Goal: Contribute content: Contribute content

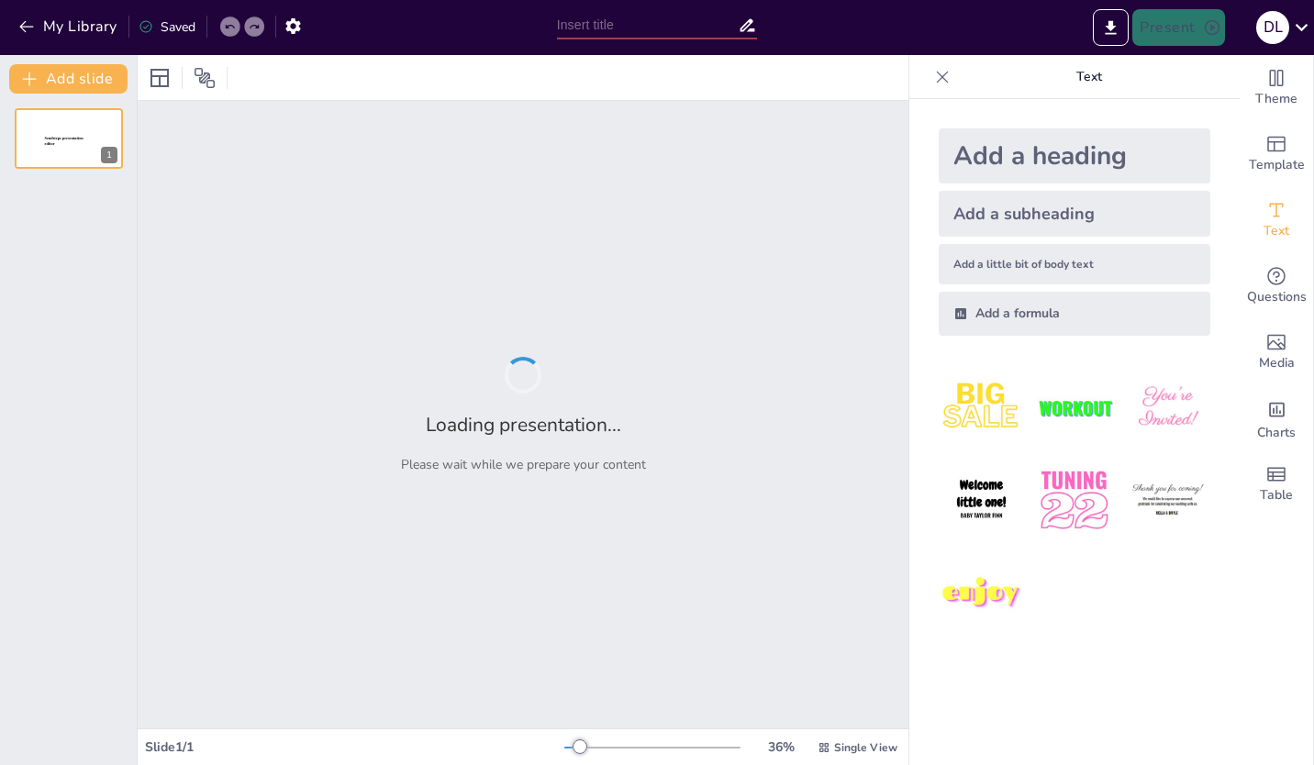
type input "Exploring Black Heritage: Contributions and Influences Worldwide"
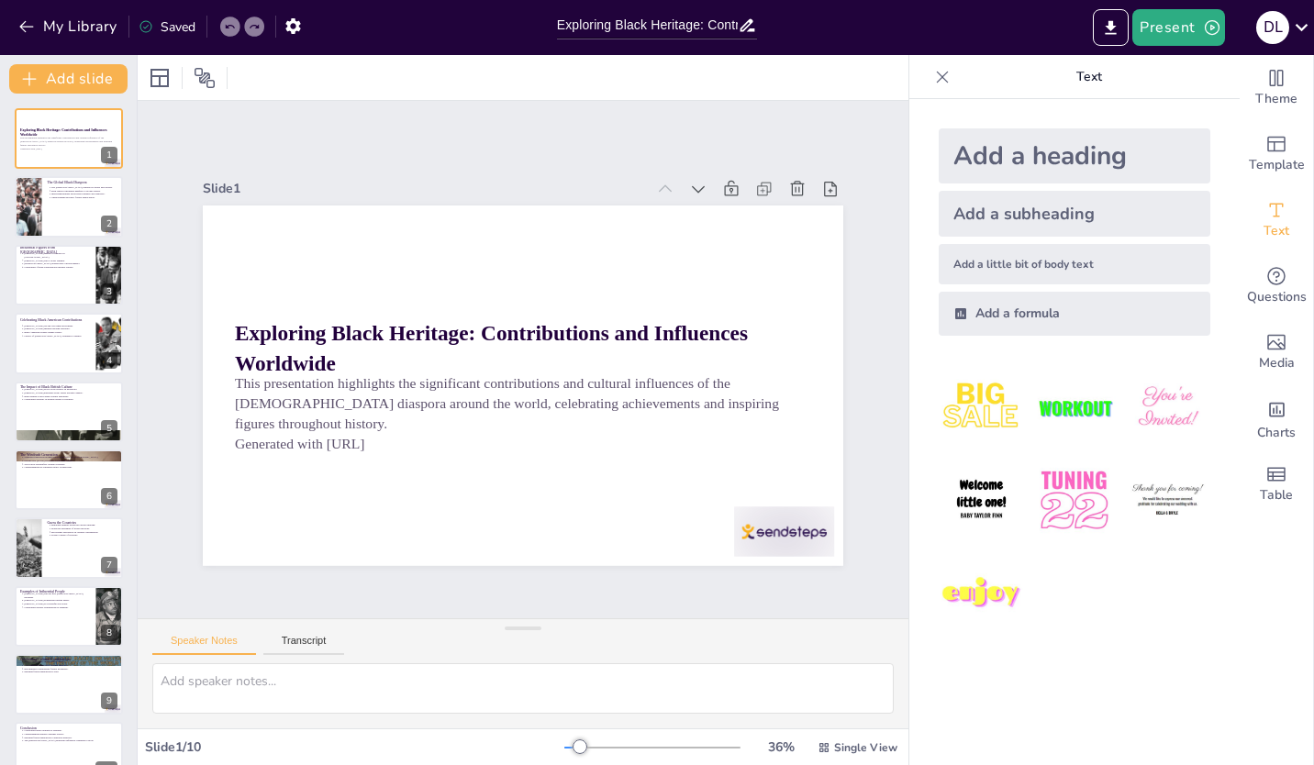
click at [70, 213] on div at bounding box center [69, 206] width 108 height 61
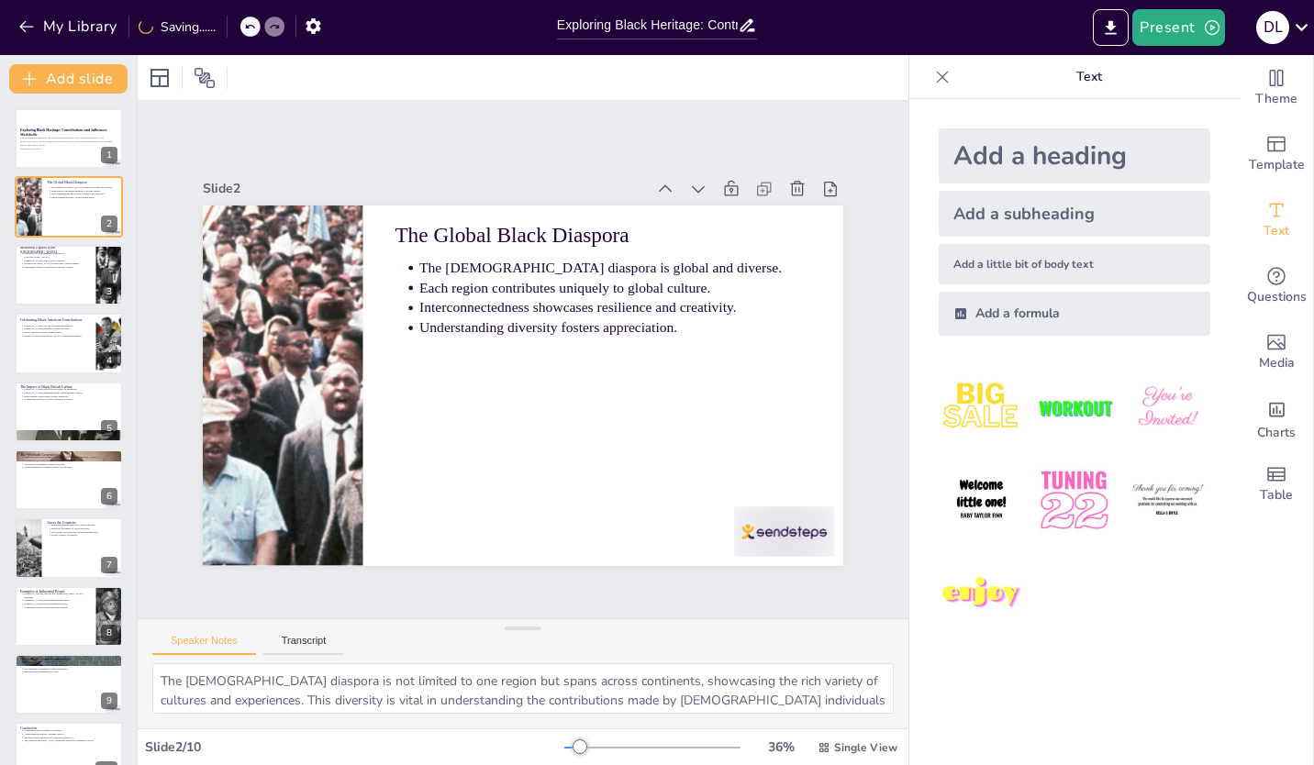
click at [72, 301] on div at bounding box center [69, 275] width 108 height 61
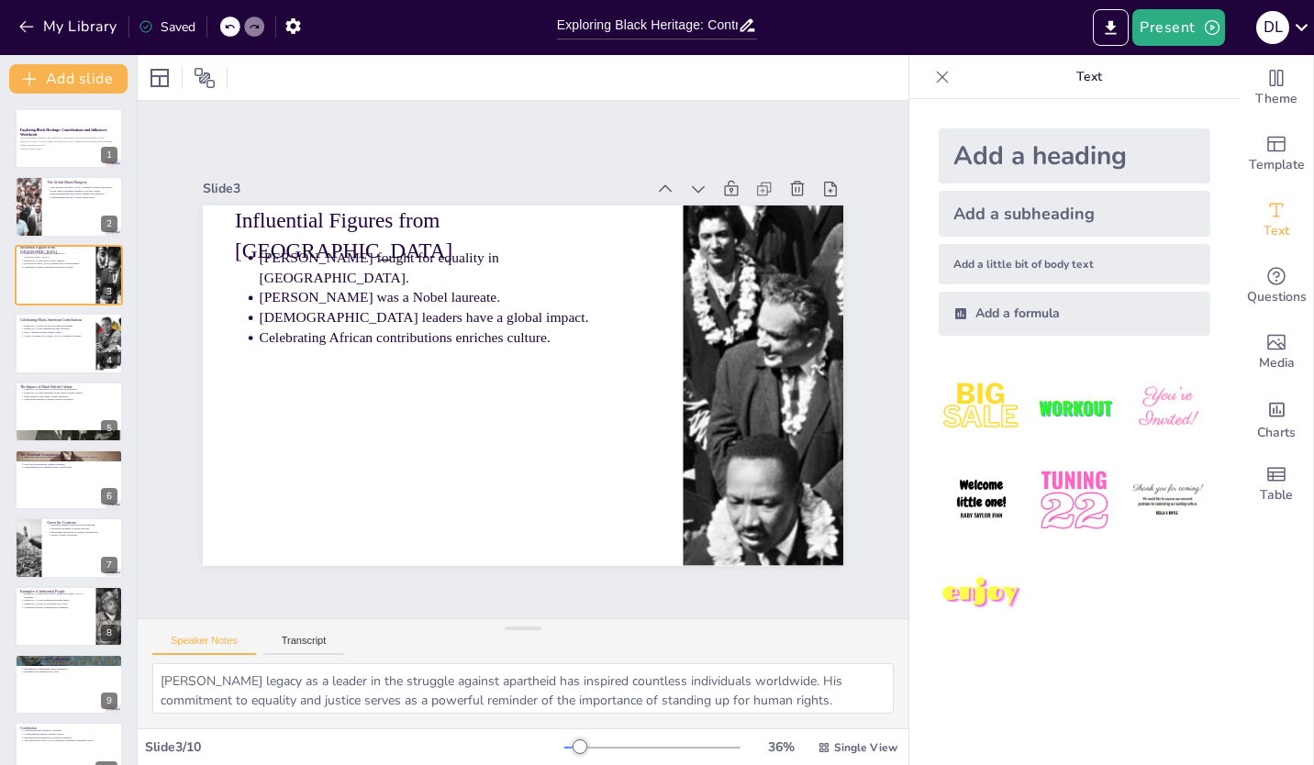
click at [78, 357] on div at bounding box center [69, 343] width 108 height 61
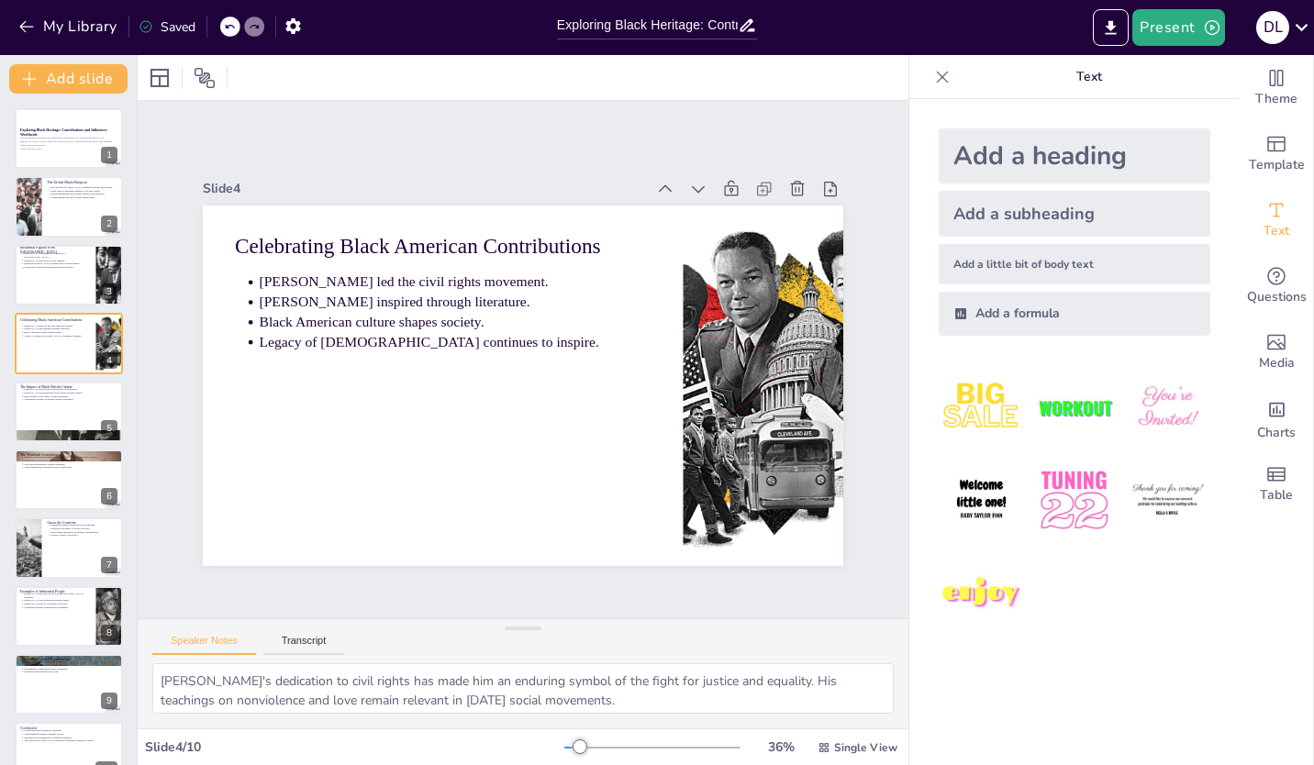
click at [39, 419] on div at bounding box center [69, 412] width 108 height 61
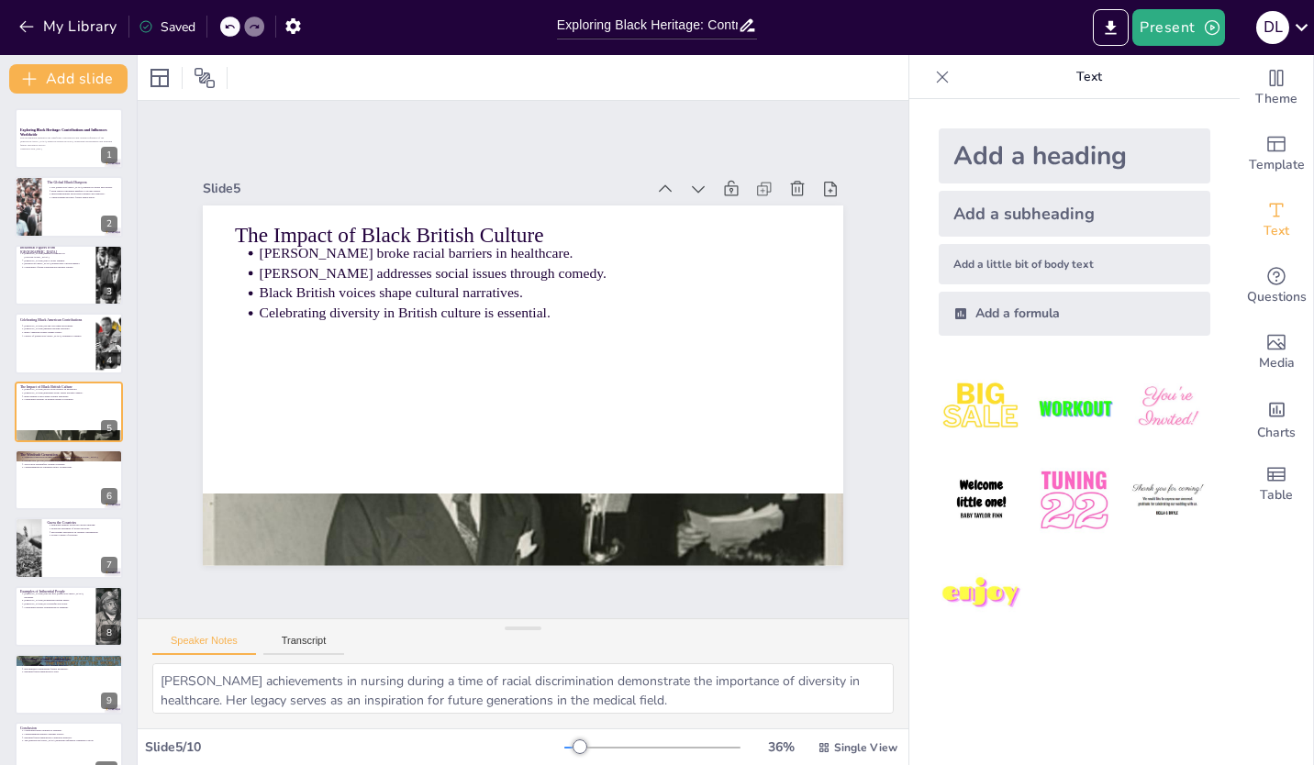
click at [53, 489] on div at bounding box center [69, 480] width 108 height 61
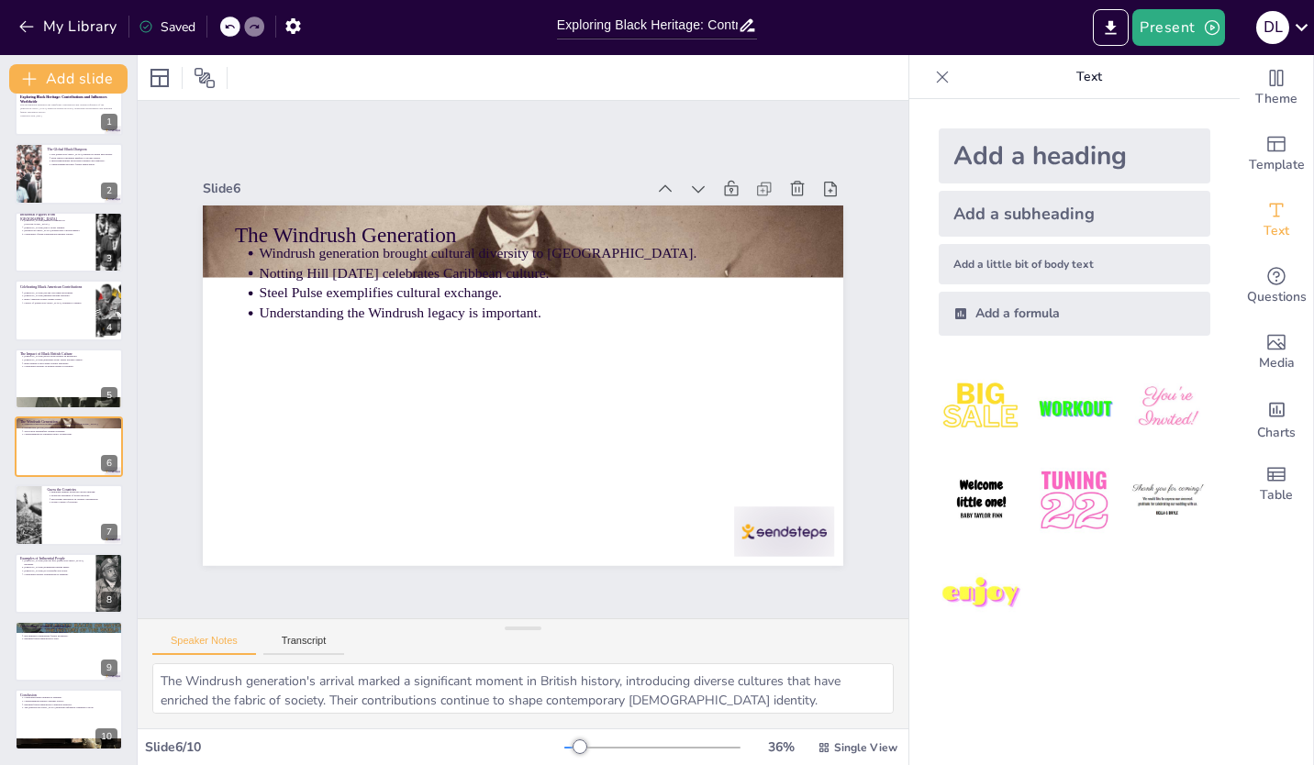
click at [55, 526] on div at bounding box center [69, 514] width 108 height 61
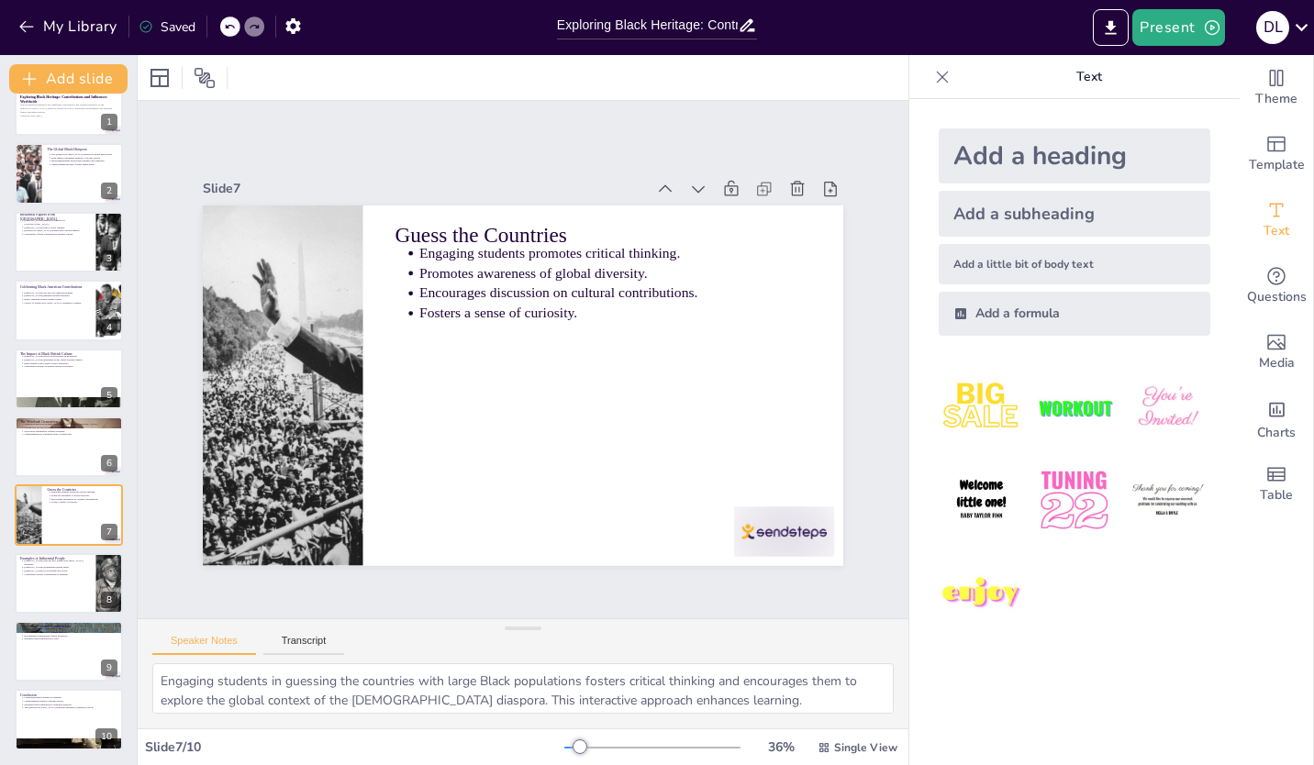
click at [61, 575] on div at bounding box center [69, 583] width 108 height 61
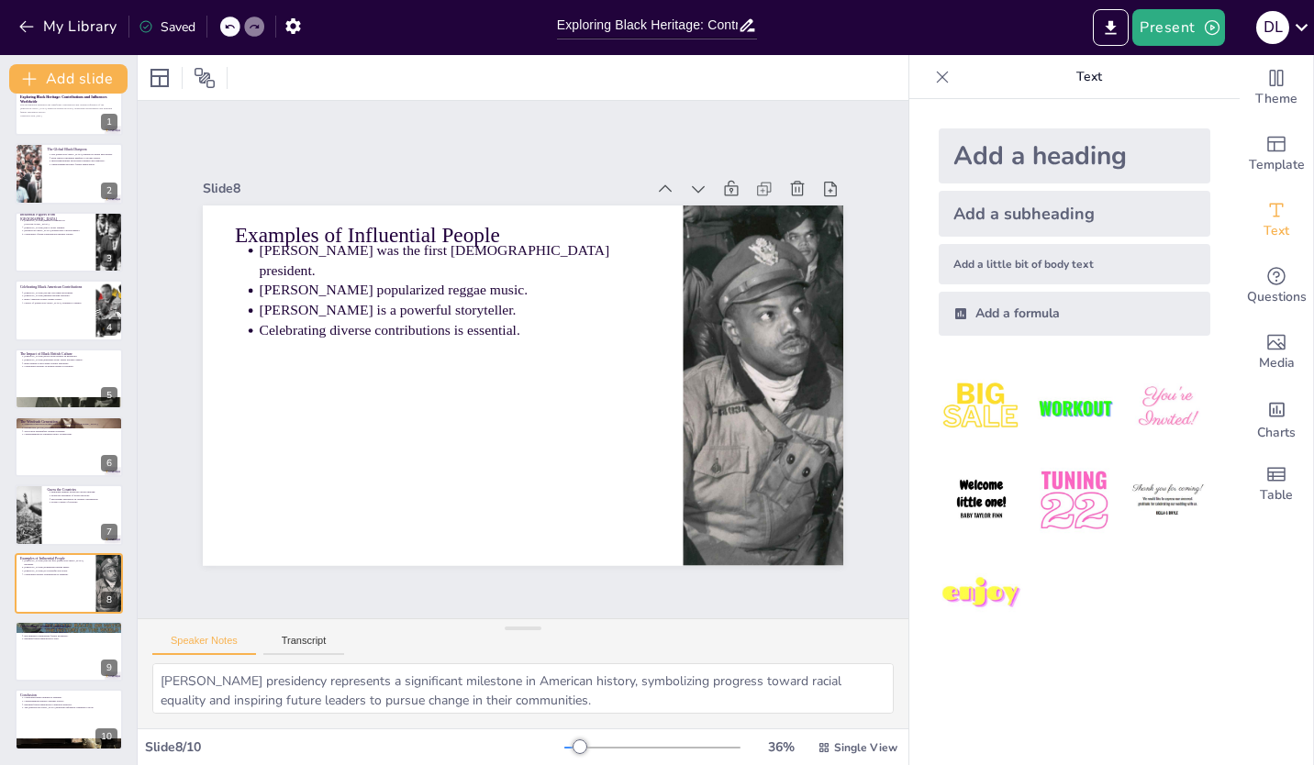
click at [53, 671] on div at bounding box center [69, 651] width 108 height 61
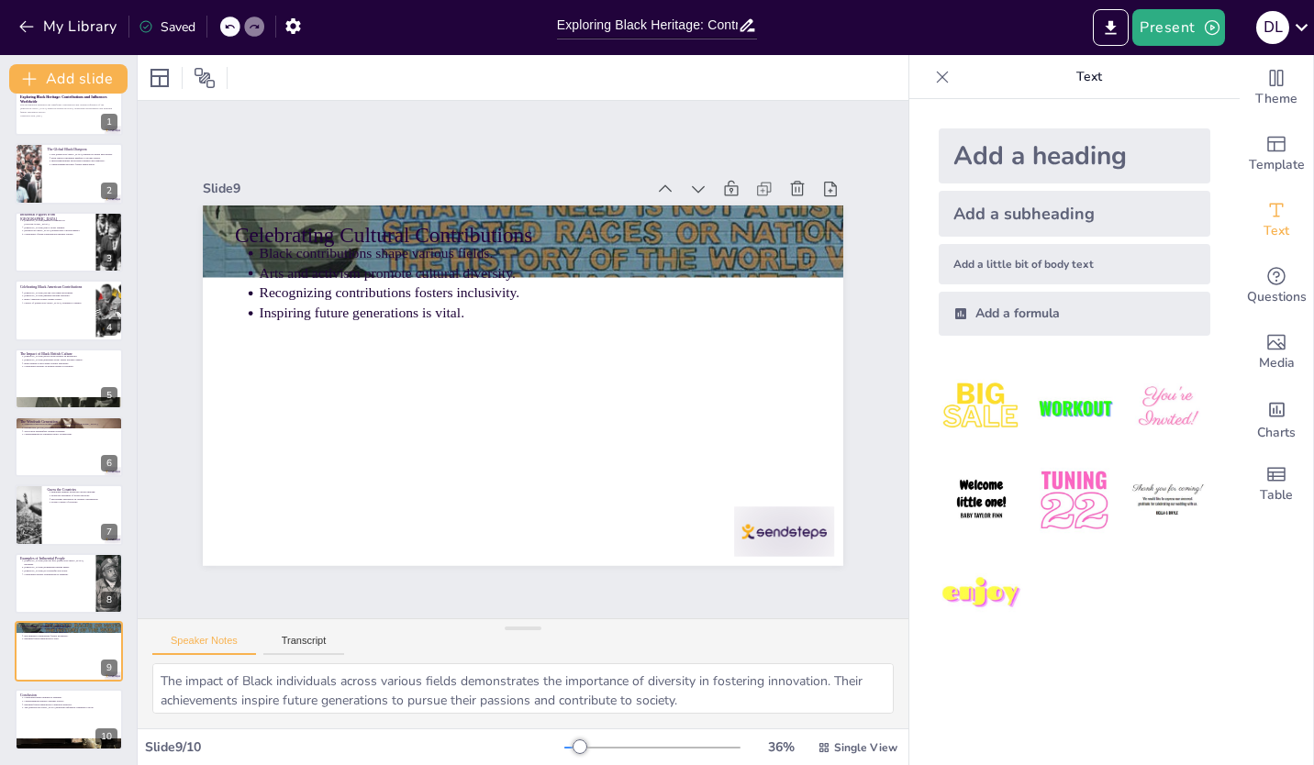
click at [59, 718] on div at bounding box center [69, 719] width 108 height 61
type textarea "Celebrating Black heritage is not only important for recognizing past contribut…"
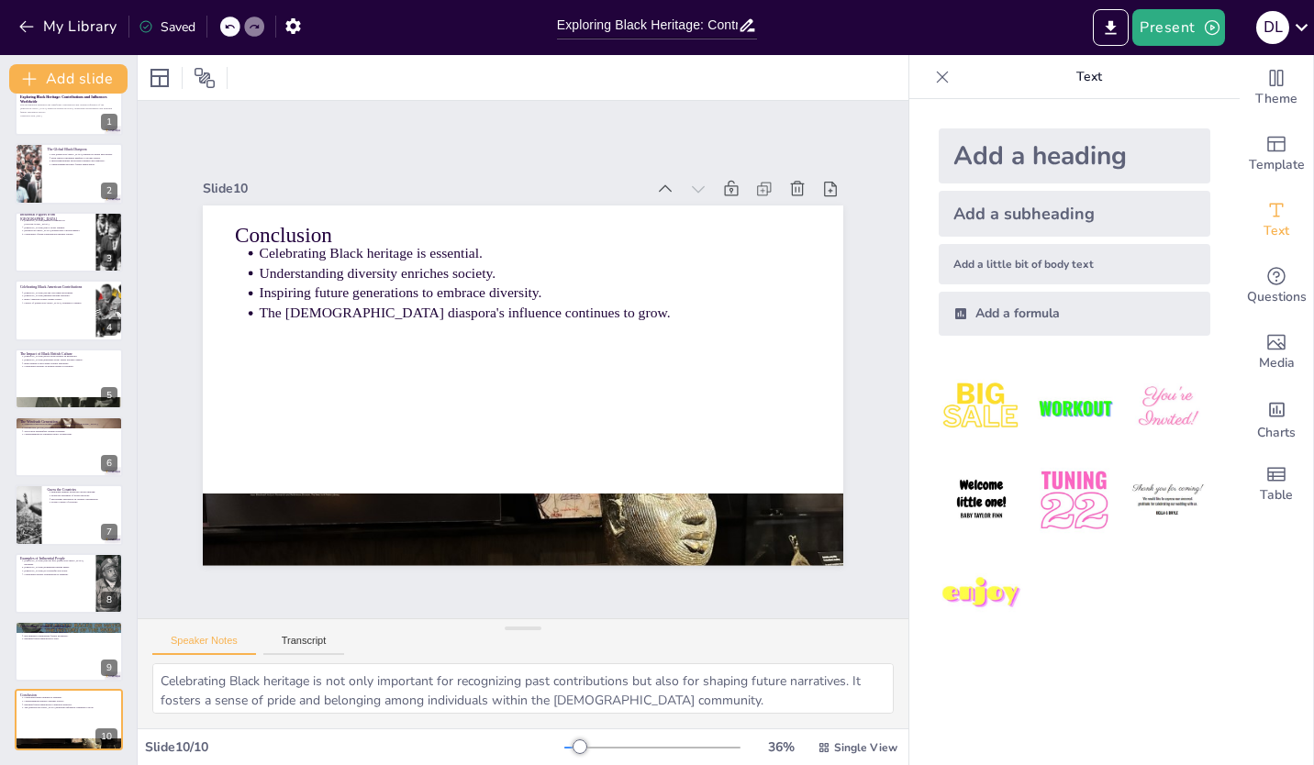
scroll to position [0, 0]
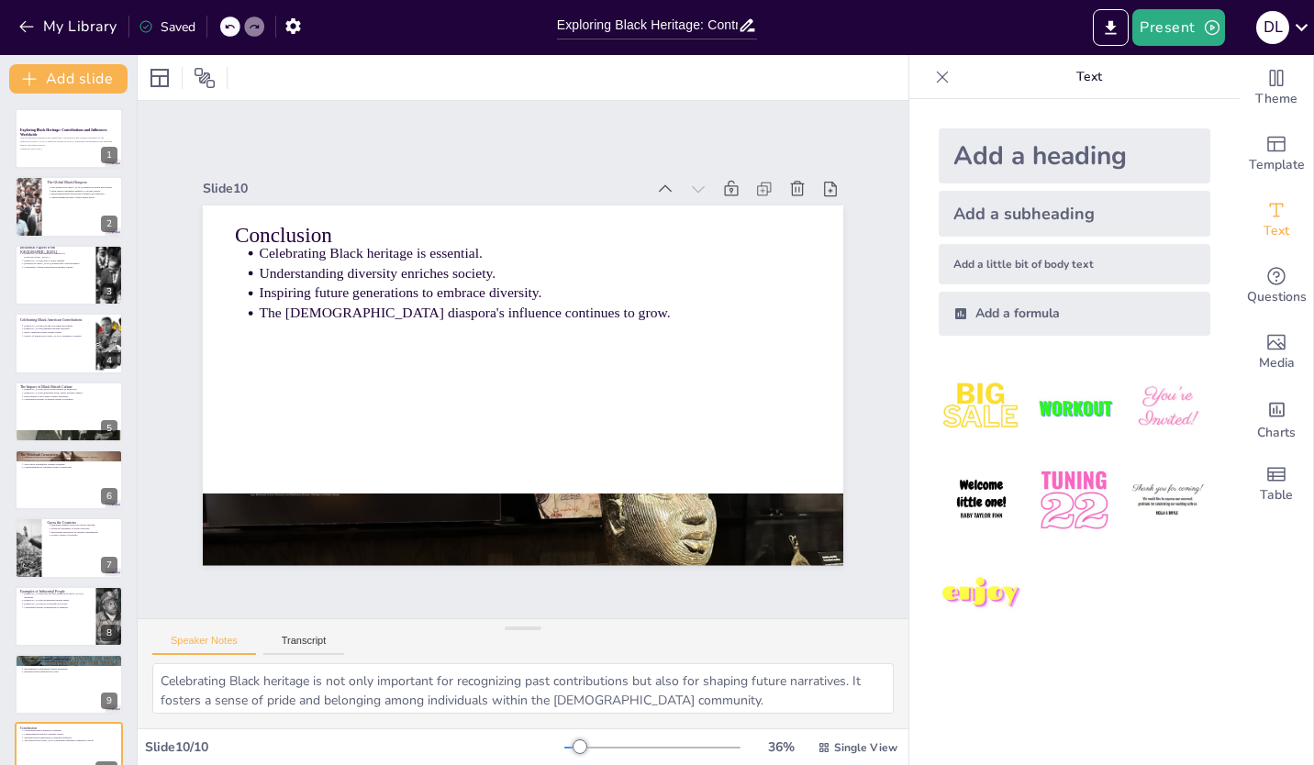
click at [67, 128] on strong "Exploring Black Heritage: Contributions and Influences Worldwide" at bounding box center [63, 132] width 87 height 9
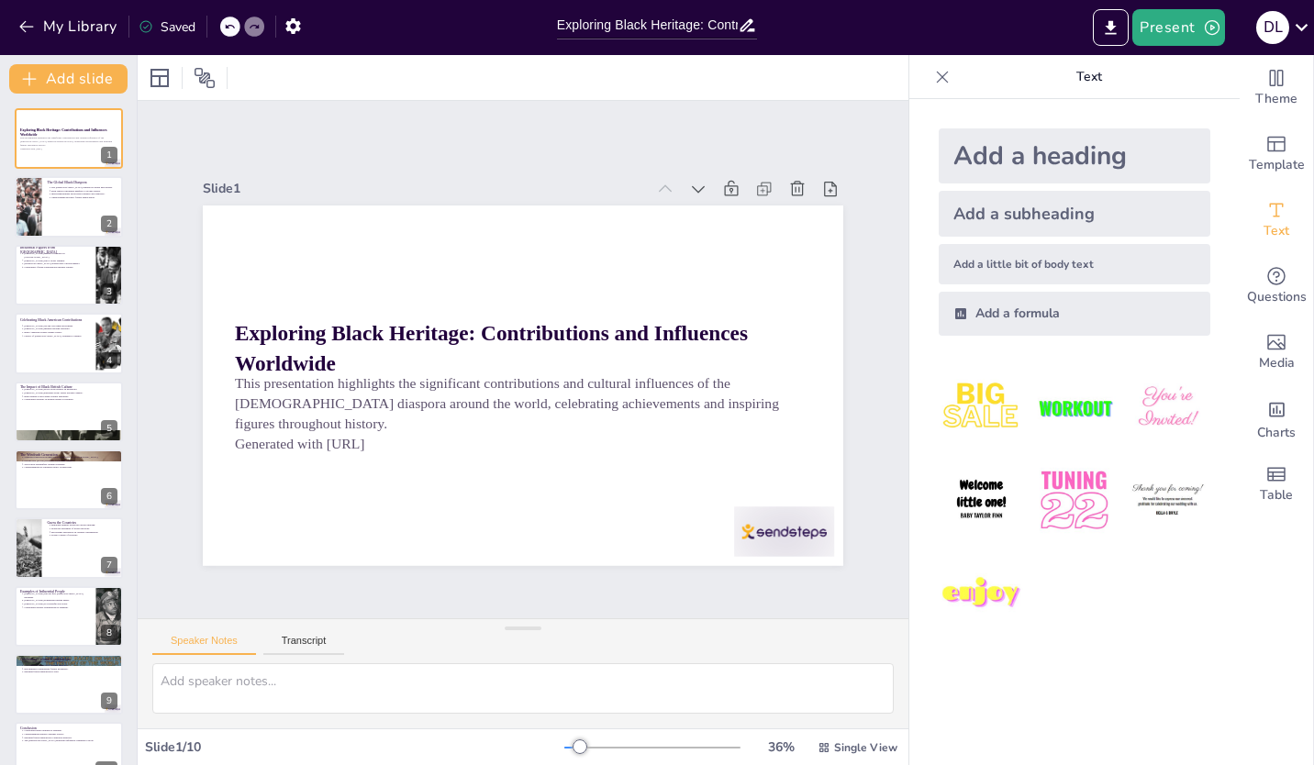
click at [62, 201] on div at bounding box center [69, 206] width 108 height 61
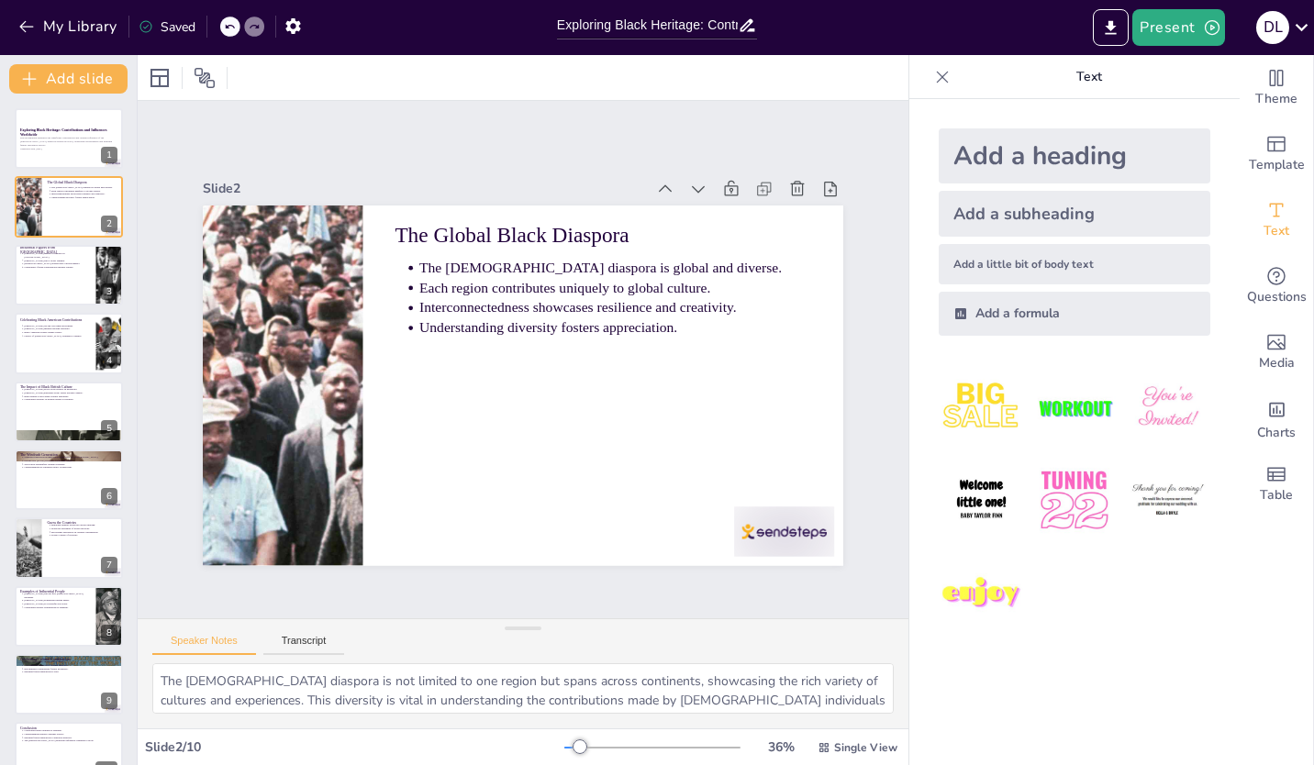
click at [50, 288] on div at bounding box center [69, 275] width 108 height 61
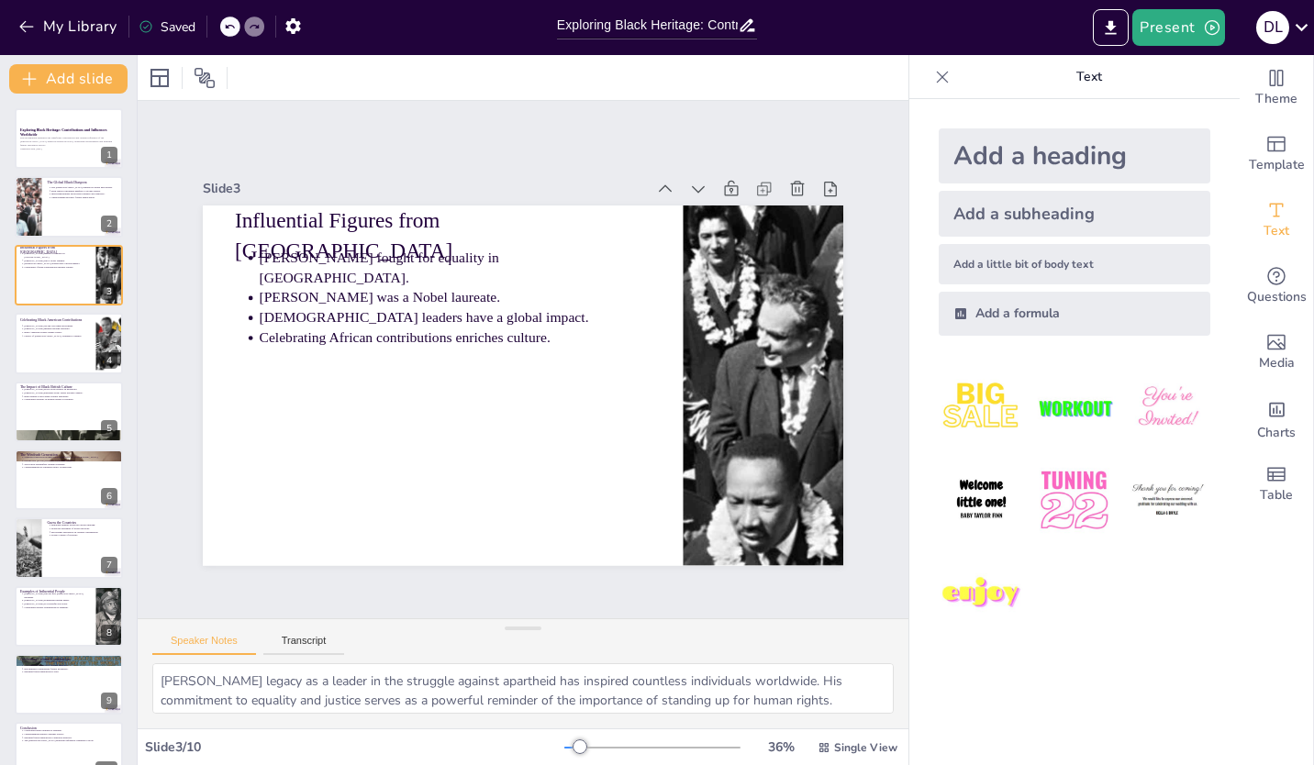
click at [50, 359] on div at bounding box center [69, 343] width 108 height 61
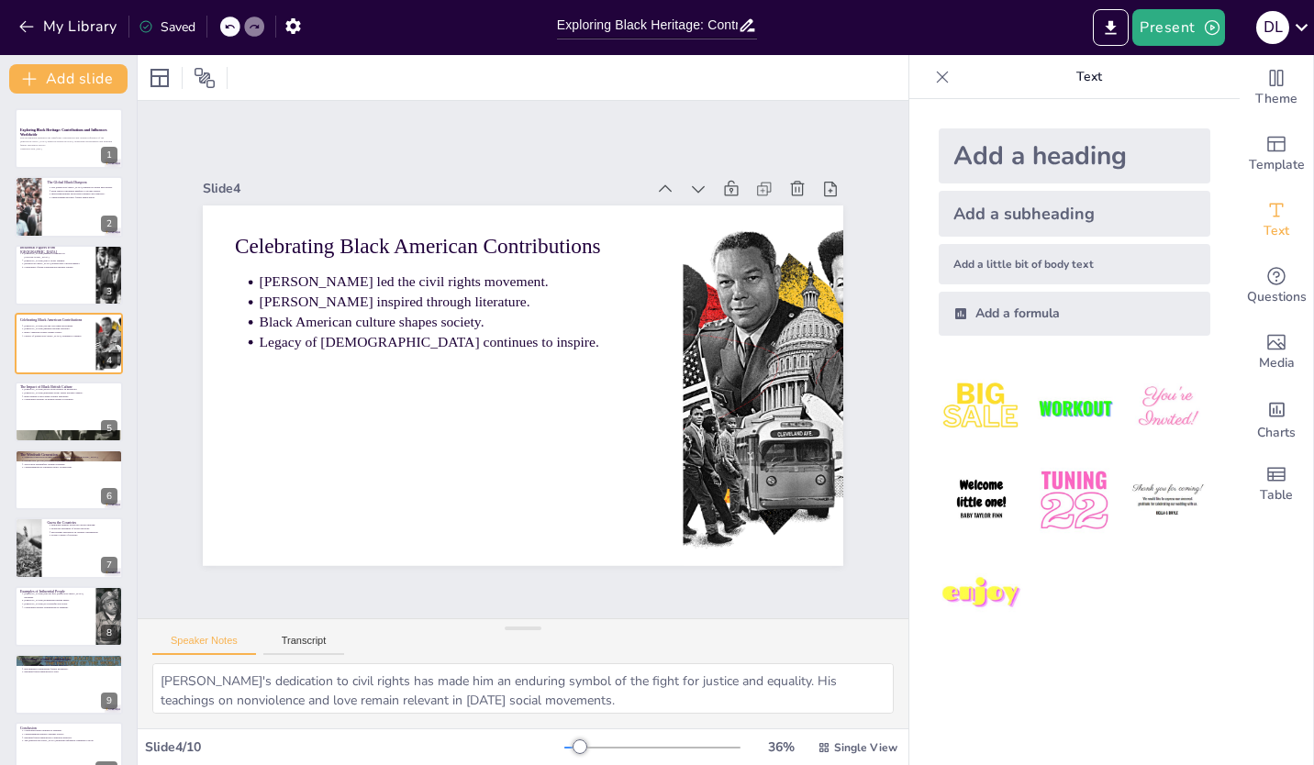
scroll to position [33, 0]
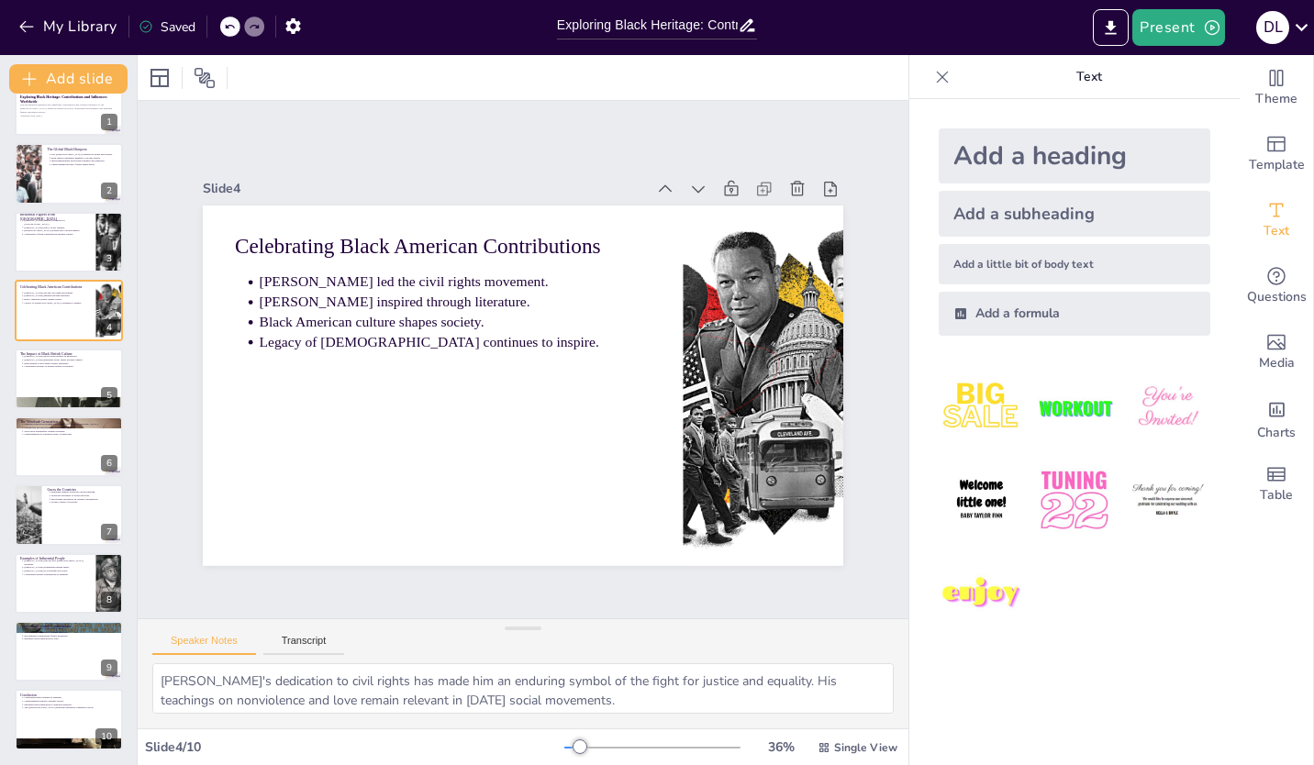
click at [63, 642] on div at bounding box center [69, 651] width 108 height 61
type textarea "The impact of Black individuals across various fields demonstrates the importan…"
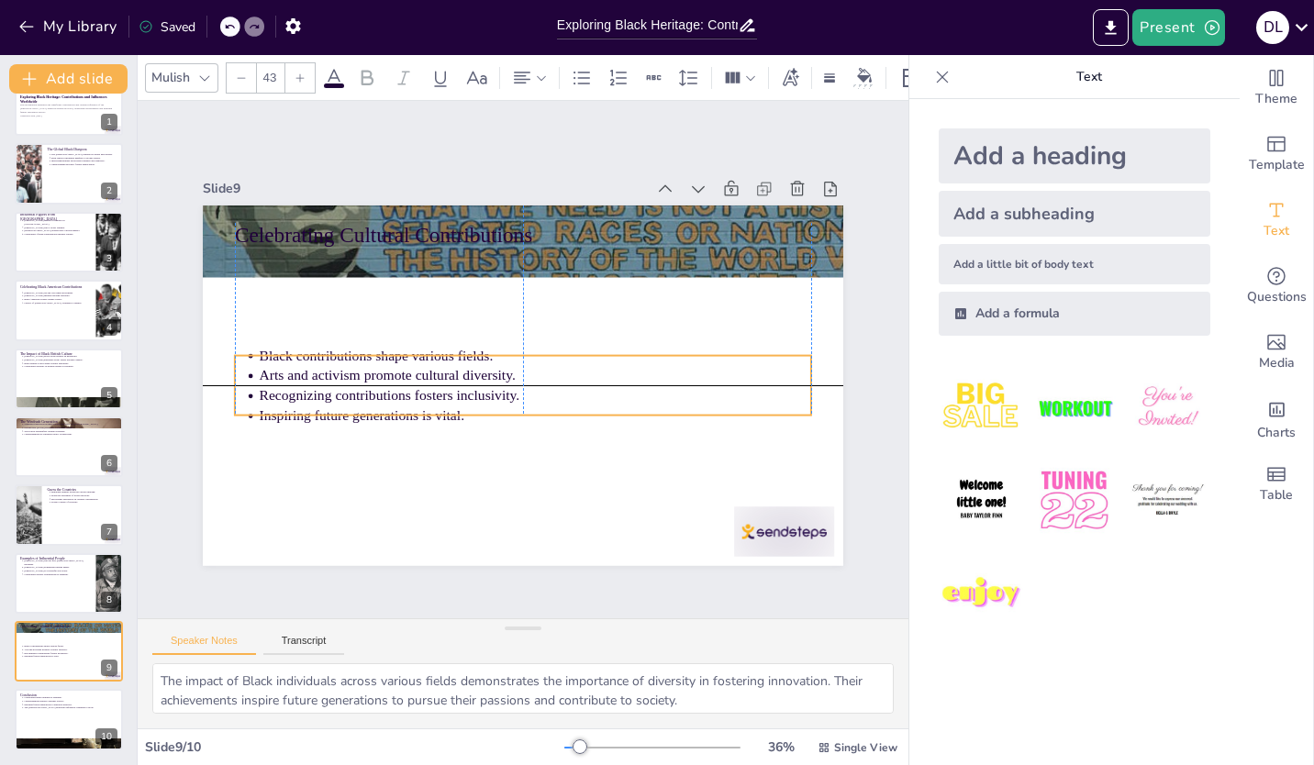
drag, startPoint x: 427, startPoint y: 301, endPoint x: 423, endPoint y: 401, distance: 100.1
click at [423, 401] on p "Inspiring future generations is vital." at bounding box center [523, 417] width 544 height 134
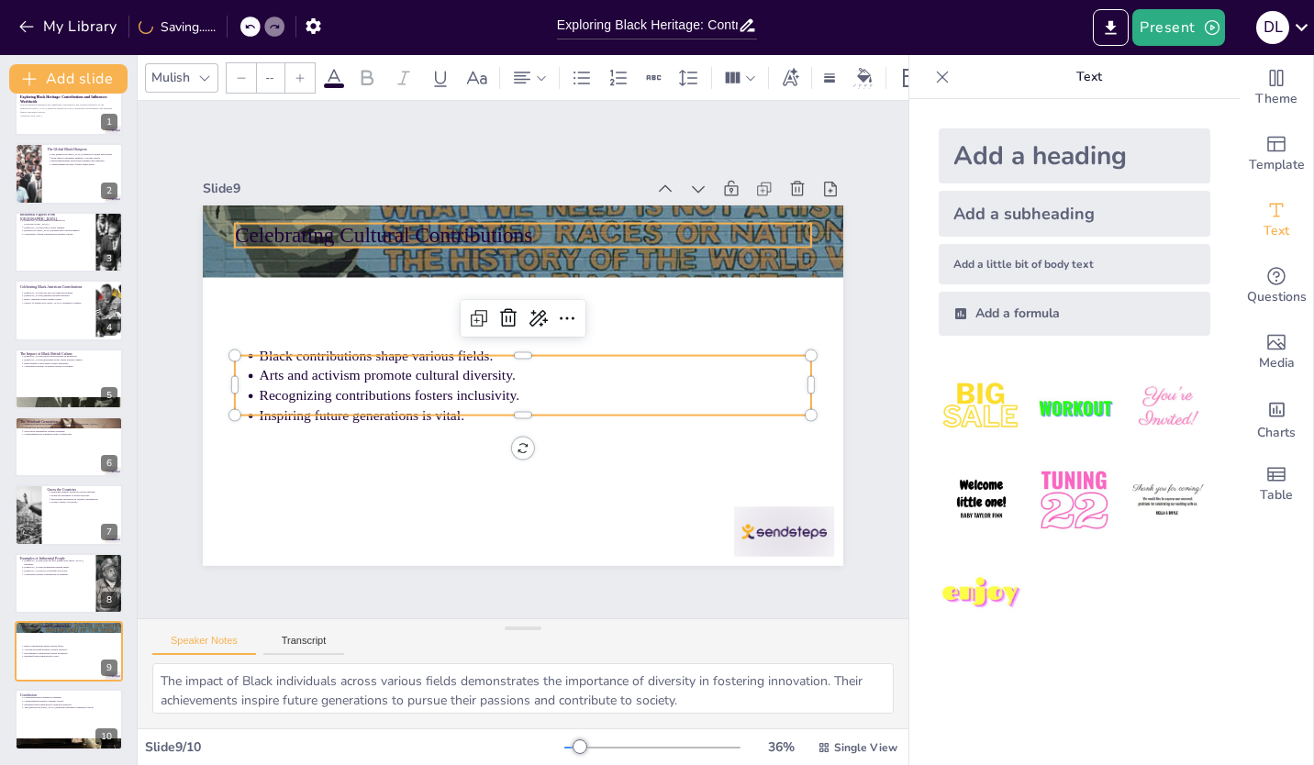
type input "64"
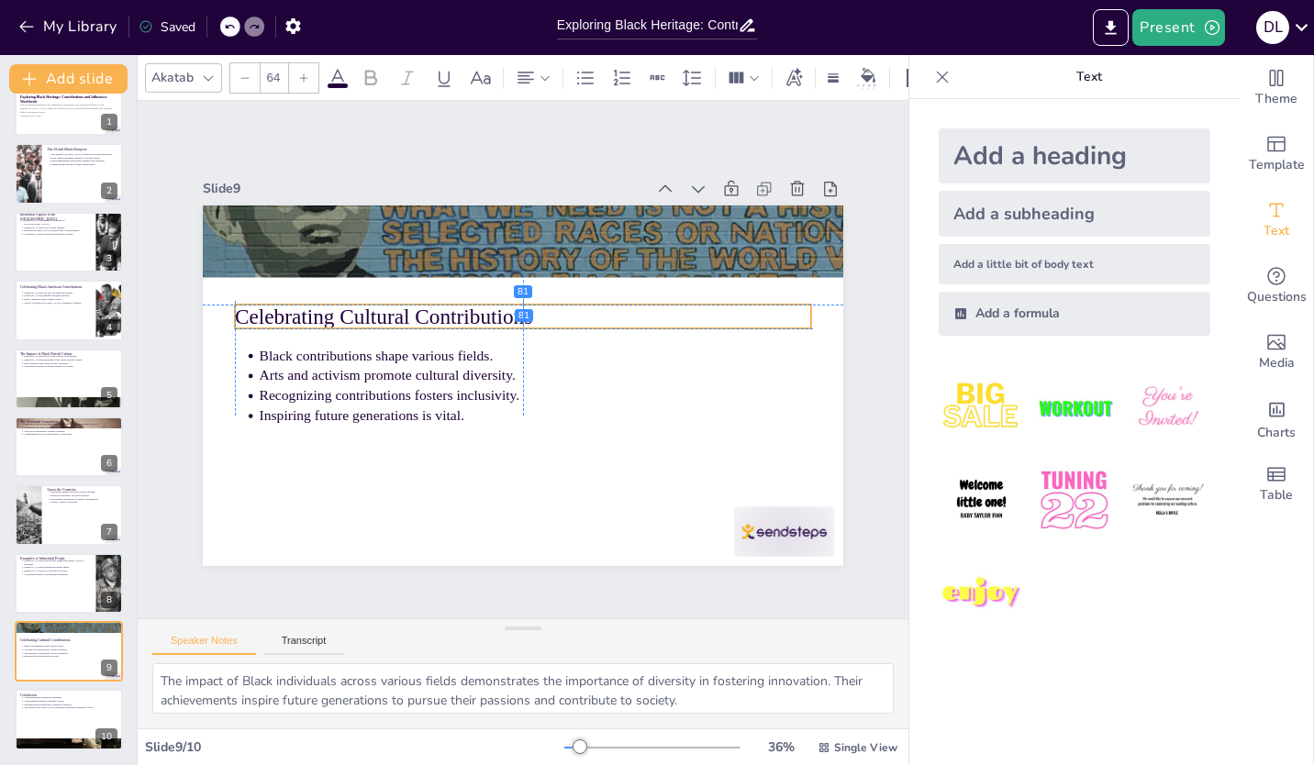
drag, startPoint x: 407, startPoint y: 236, endPoint x: 409, endPoint y: 314, distance: 78.0
click at [409, 314] on p "Celebrating Cultural Contributions" at bounding box center [532, 317] width 570 height 149
click at [89, 175] on div at bounding box center [69, 173] width 108 height 61
type textarea "The [DEMOGRAPHIC_DATA] diaspora is not limited to one region but spans across c…"
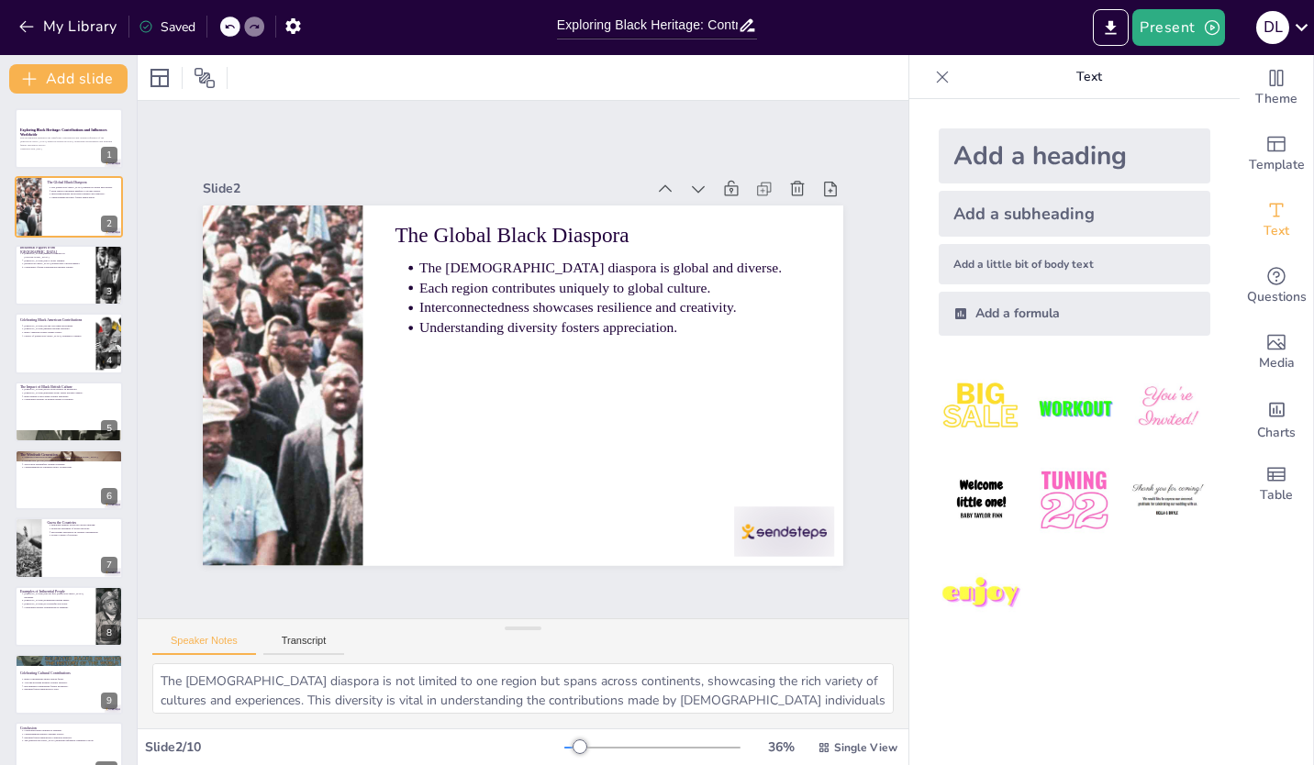
click at [63, 135] on p "Exploring Black Heritage: Contributions and Influences Worldwide" at bounding box center [68, 133] width 97 height 10
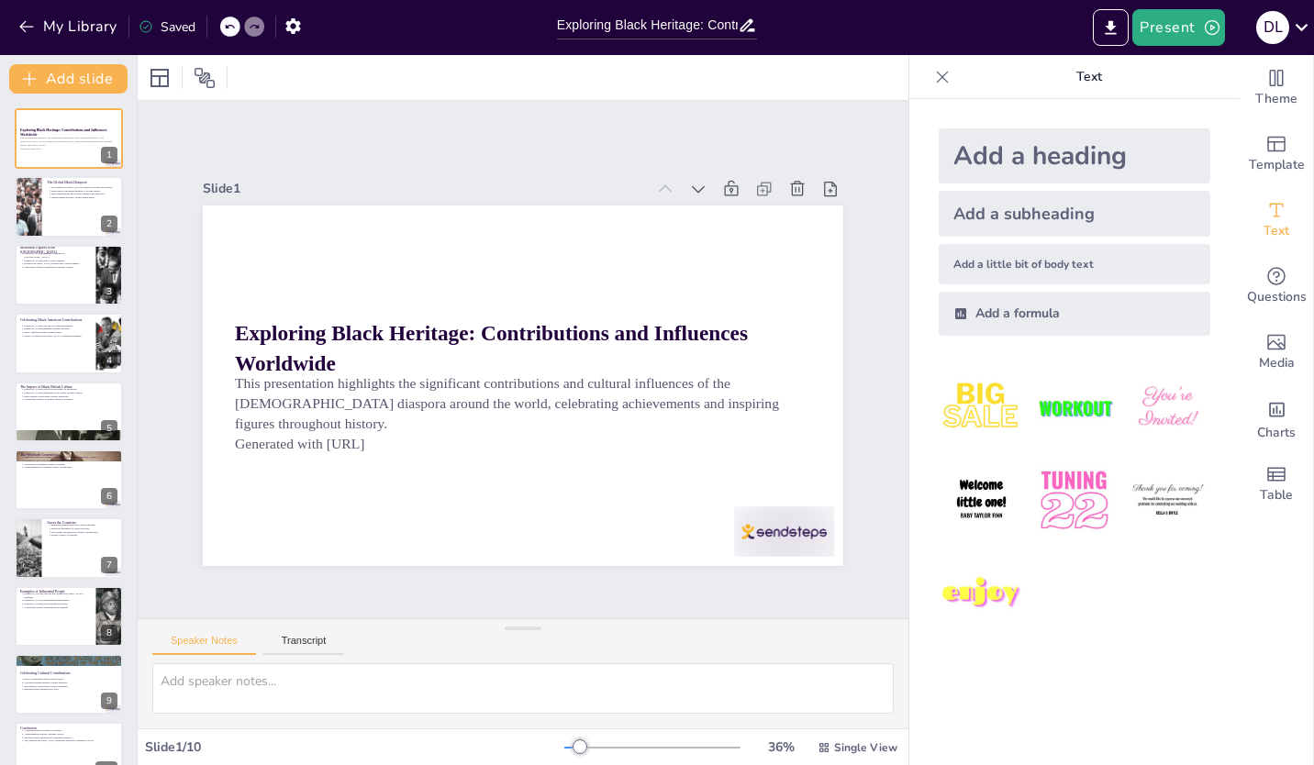
click at [72, 216] on div at bounding box center [69, 206] width 108 height 61
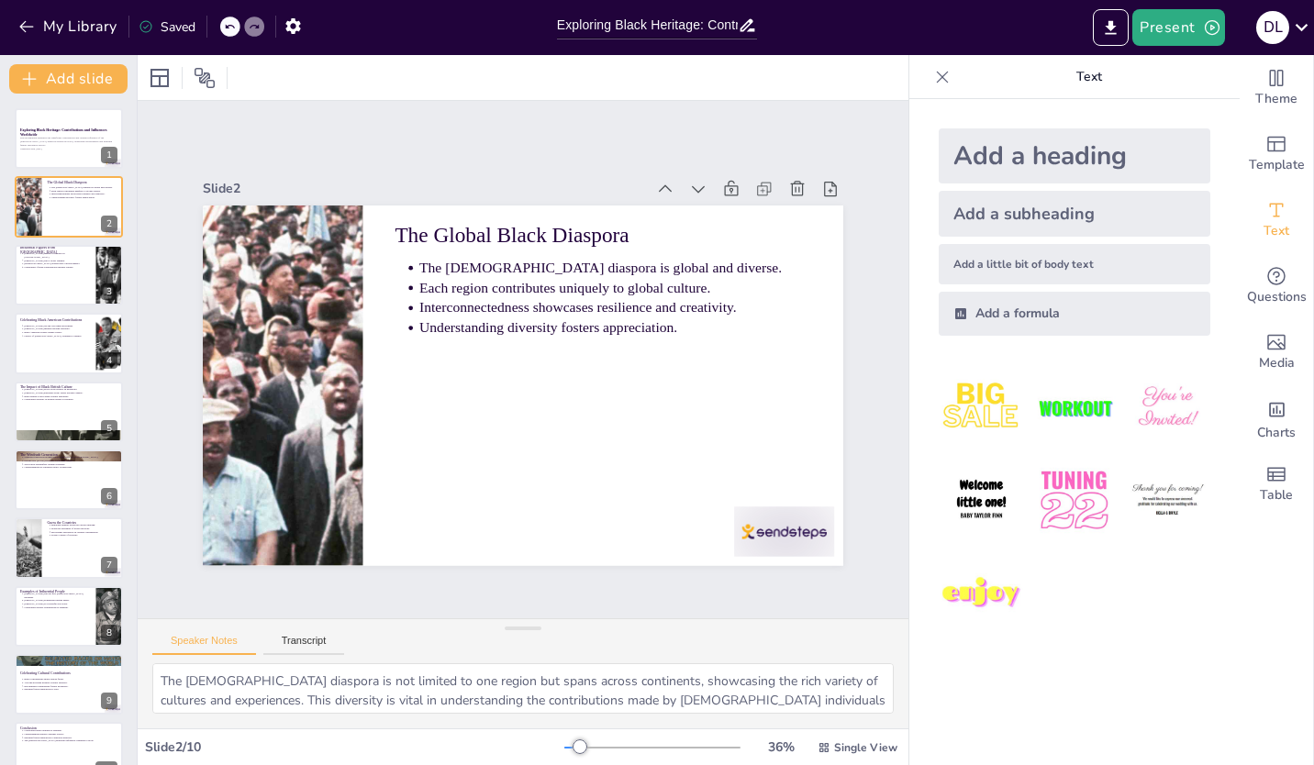
click at [75, 270] on button at bounding box center [81, 261] width 22 height 22
type textarea "[PERSON_NAME] legacy as a leader in the struggle against apartheid has inspired…"
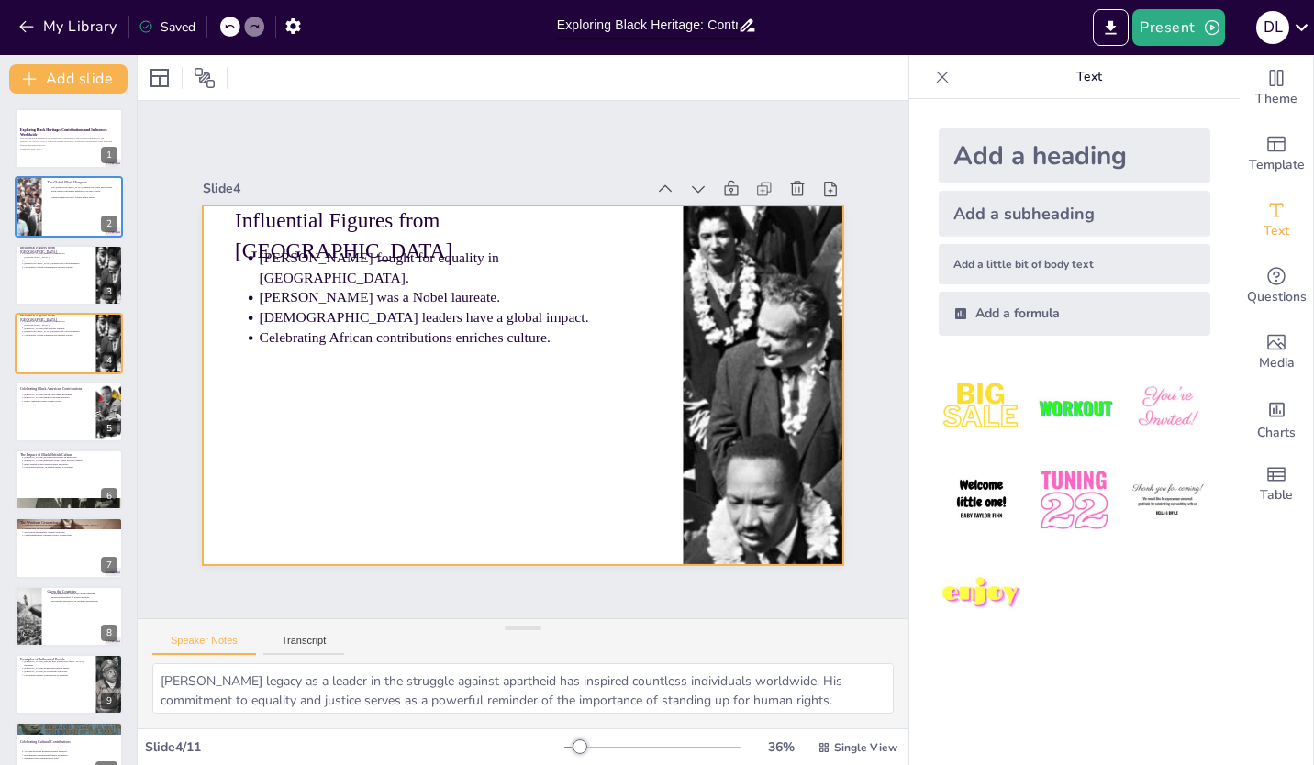
click at [61, 345] on div at bounding box center [69, 343] width 108 height 61
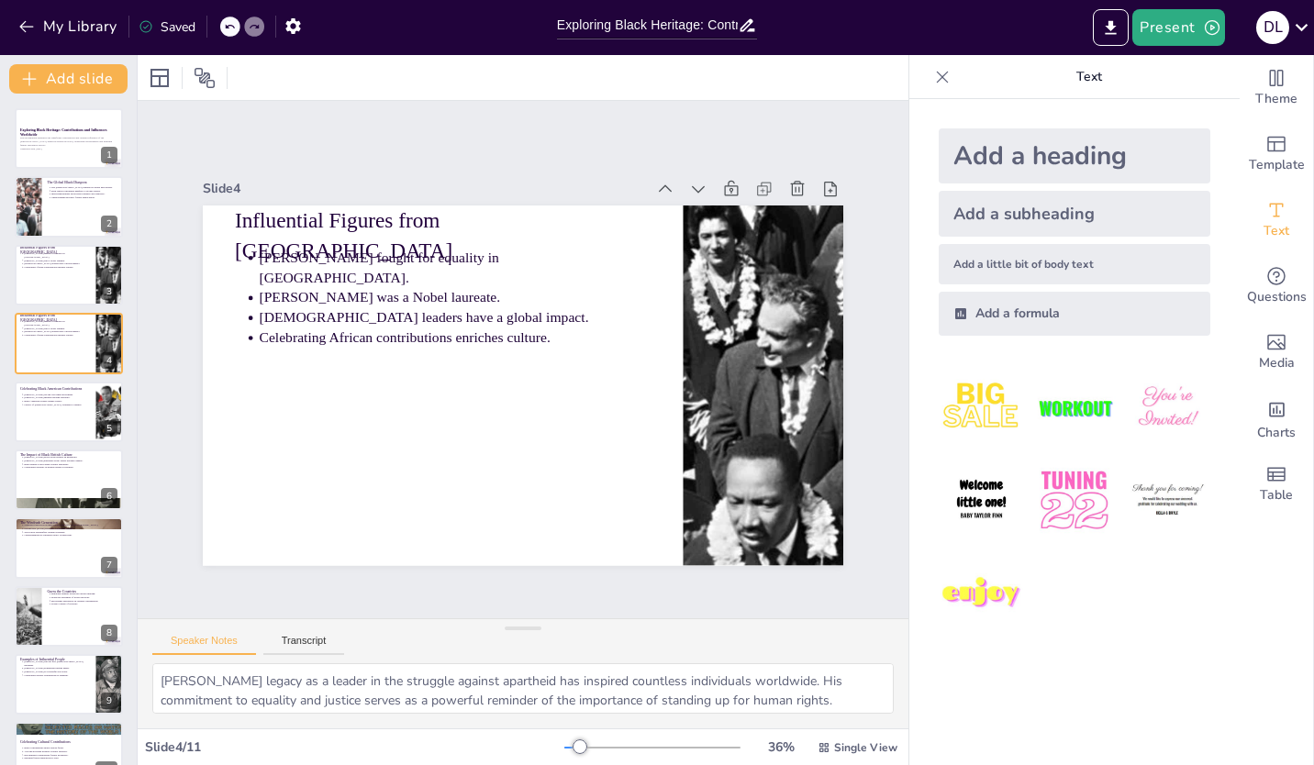
click at [86, 153] on div at bounding box center [69, 138] width 108 height 61
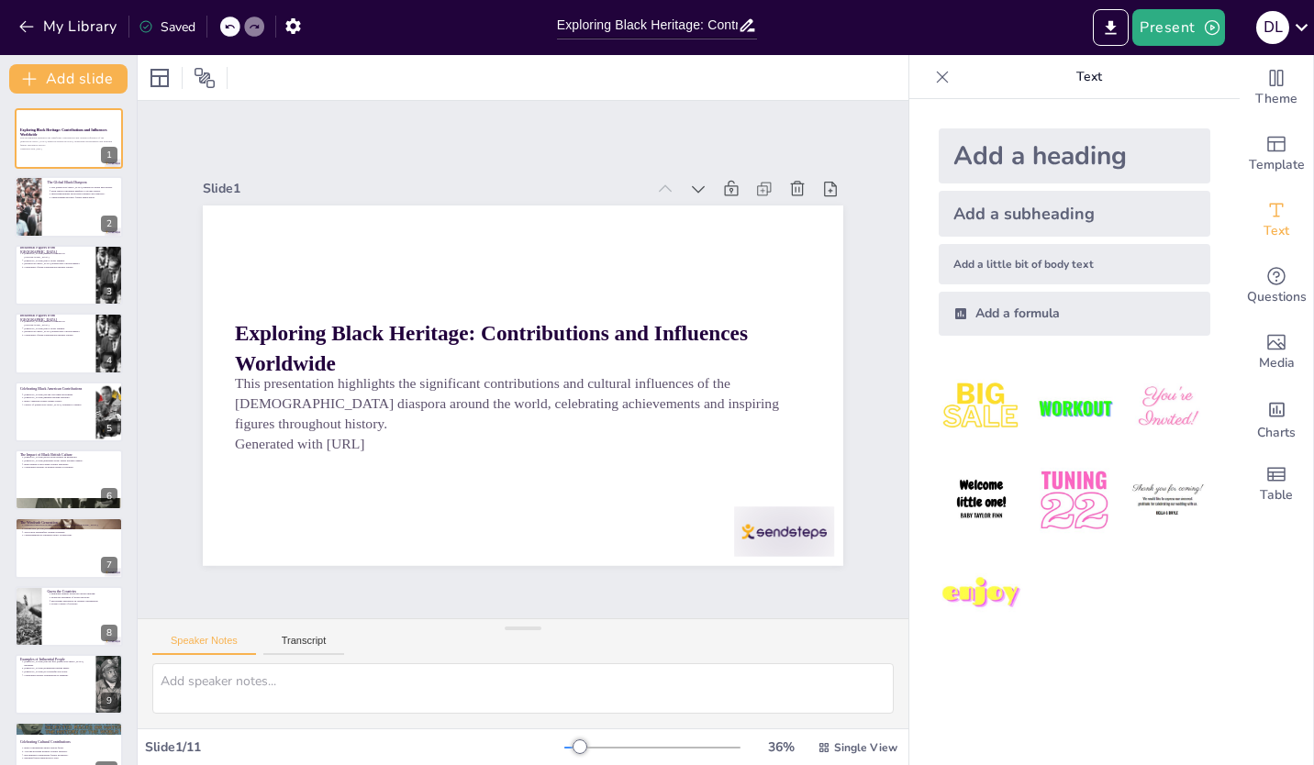
click at [70, 214] on div at bounding box center [69, 206] width 108 height 61
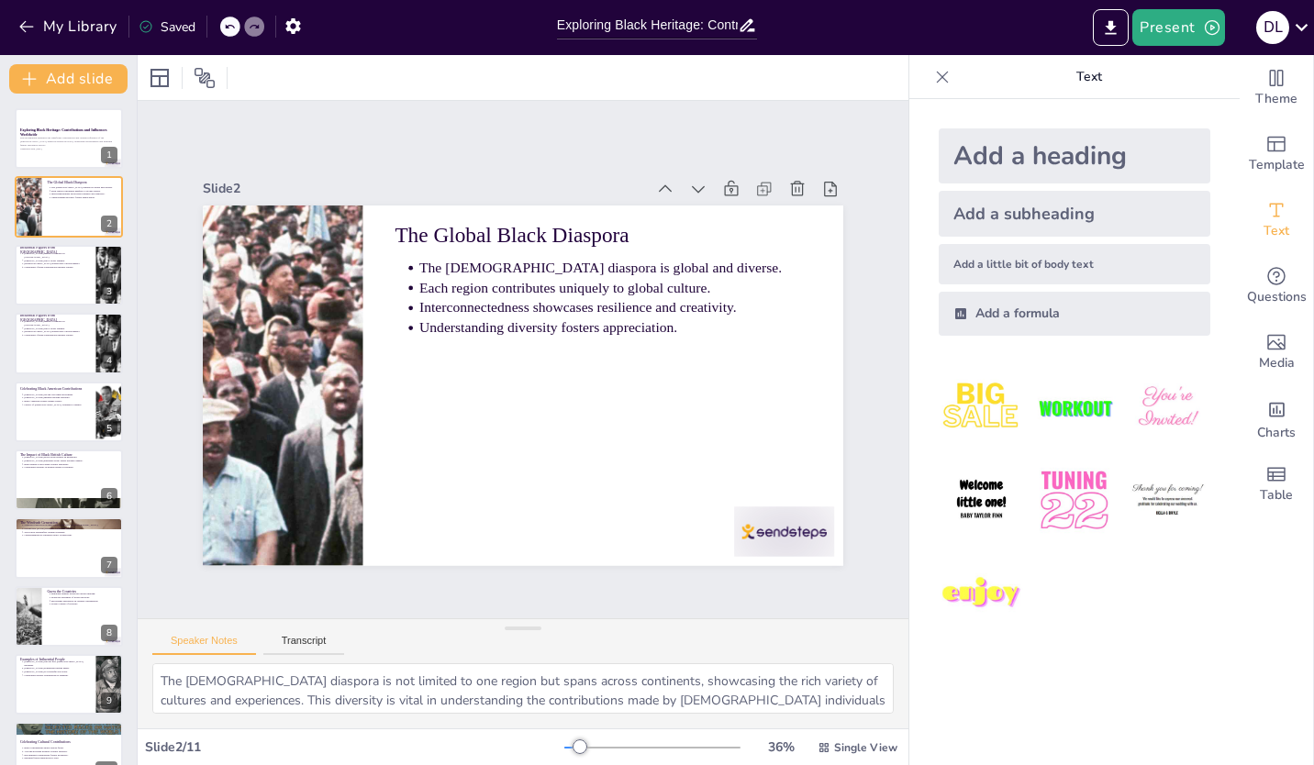
click at [68, 265] on p "Celebrating African contributions enriches culture." at bounding box center [57, 267] width 66 height 4
type textarea "[PERSON_NAME] legacy as a leader in the struggle against apartheid has inspired…"
